Goal: Task Accomplishment & Management: Manage account settings

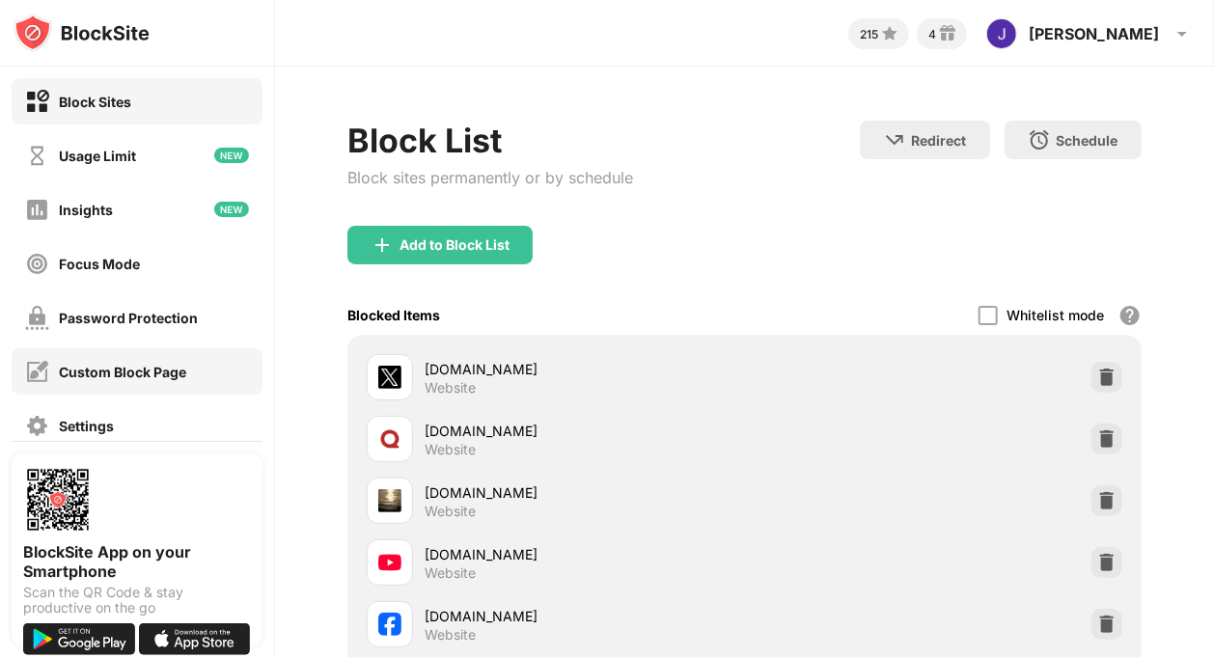
scroll to position [189, 0]
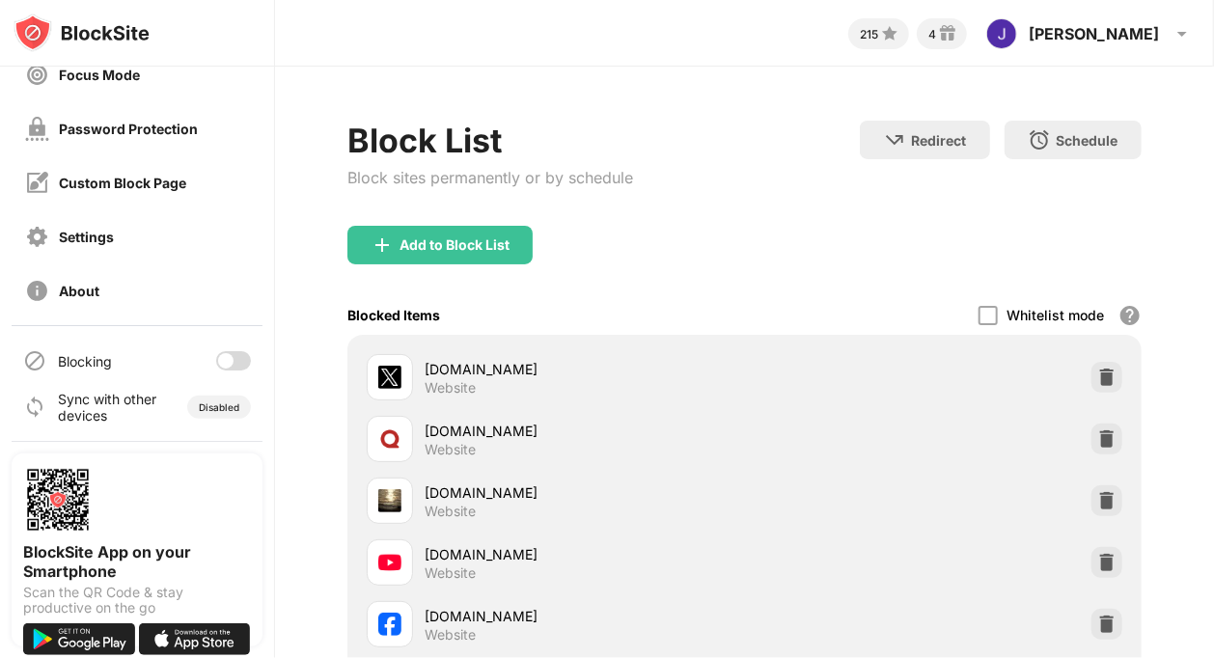
click at [218, 360] on div at bounding box center [225, 360] width 15 height 15
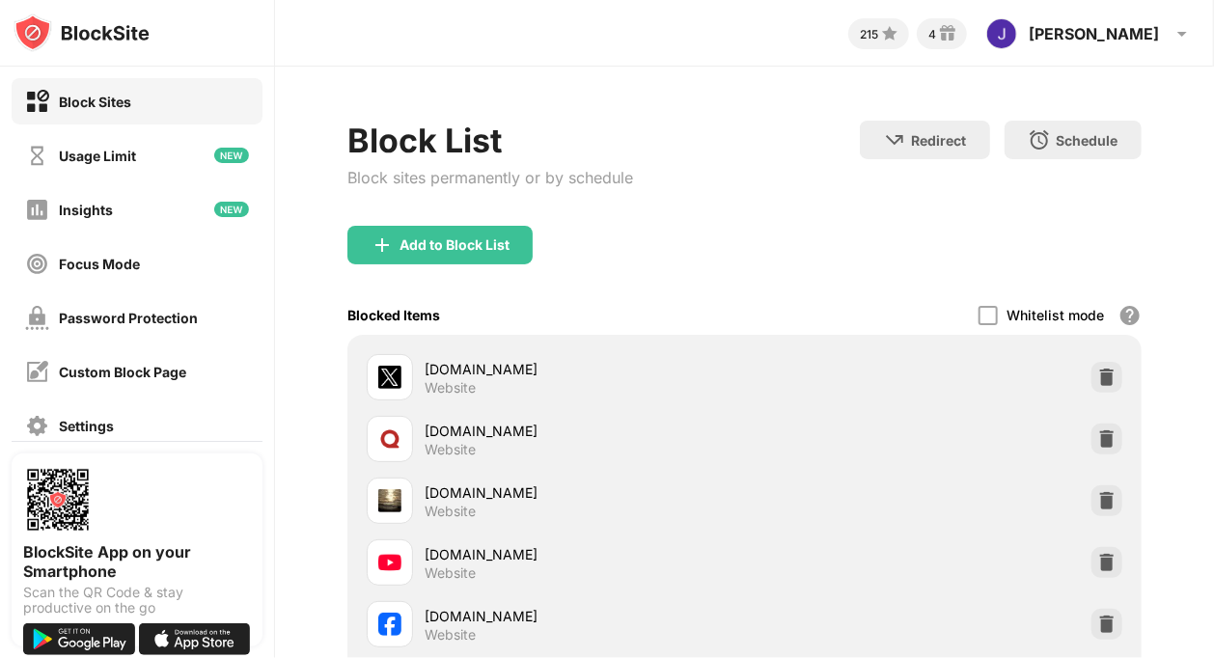
scroll to position [189, 0]
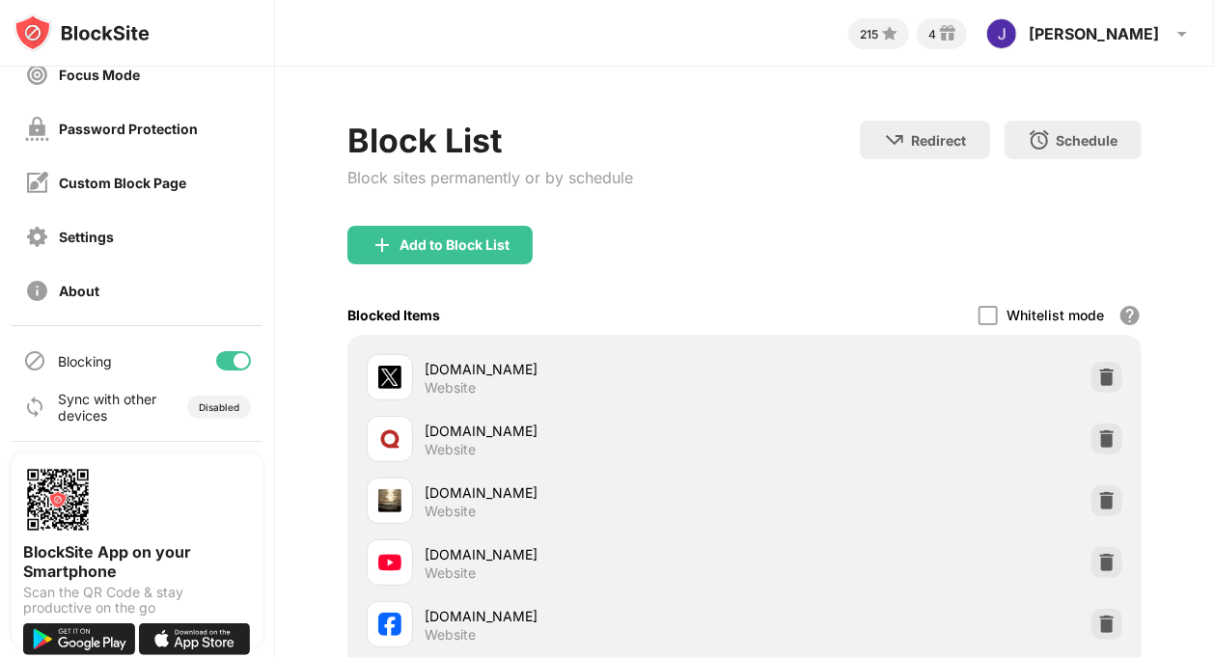
click at [217, 364] on div at bounding box center [233, 360] width 35 height 19
click at [217, 352] on div at bounding box center [233, 360] width 35 height 19
